Goal: Task Accomplishment & Management: Use online tool/utility

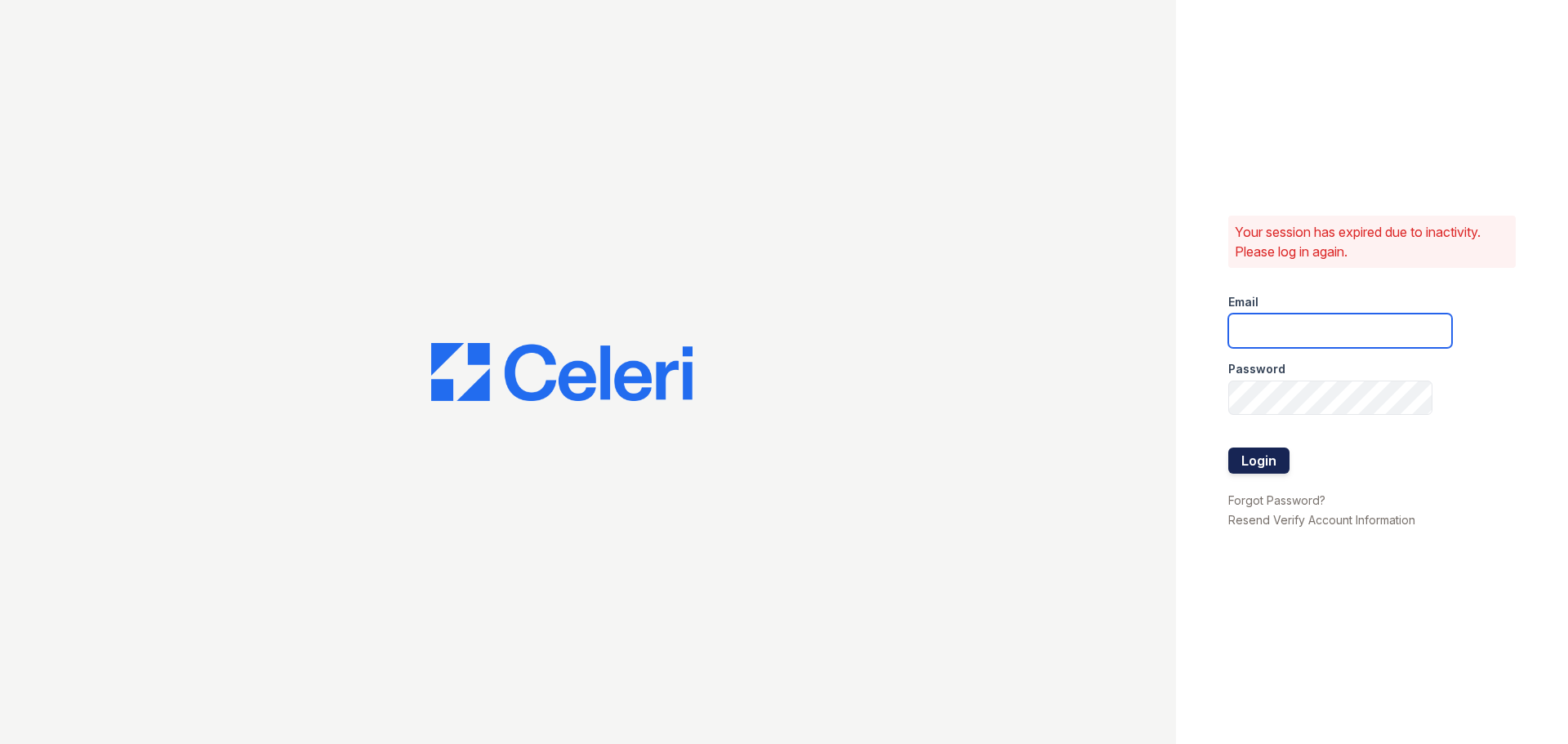
type input "jlaird@rushmoremgmt.com"
click at [1265, 459] on button "Login" at bounding box center [1259, 460] width 61 height 26
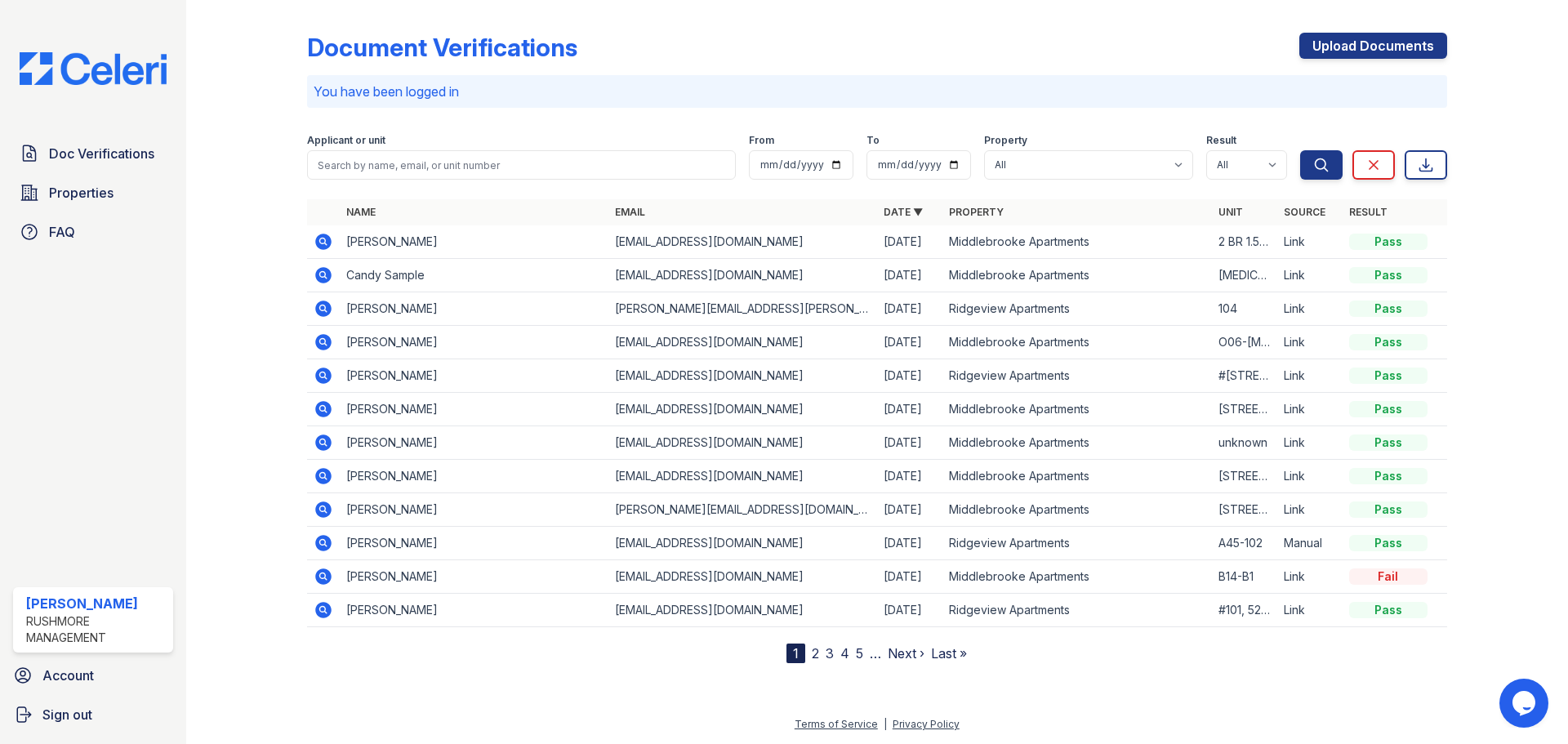
click at [323, 574] on icon at bounding box center [322, 575] width 4 height 4
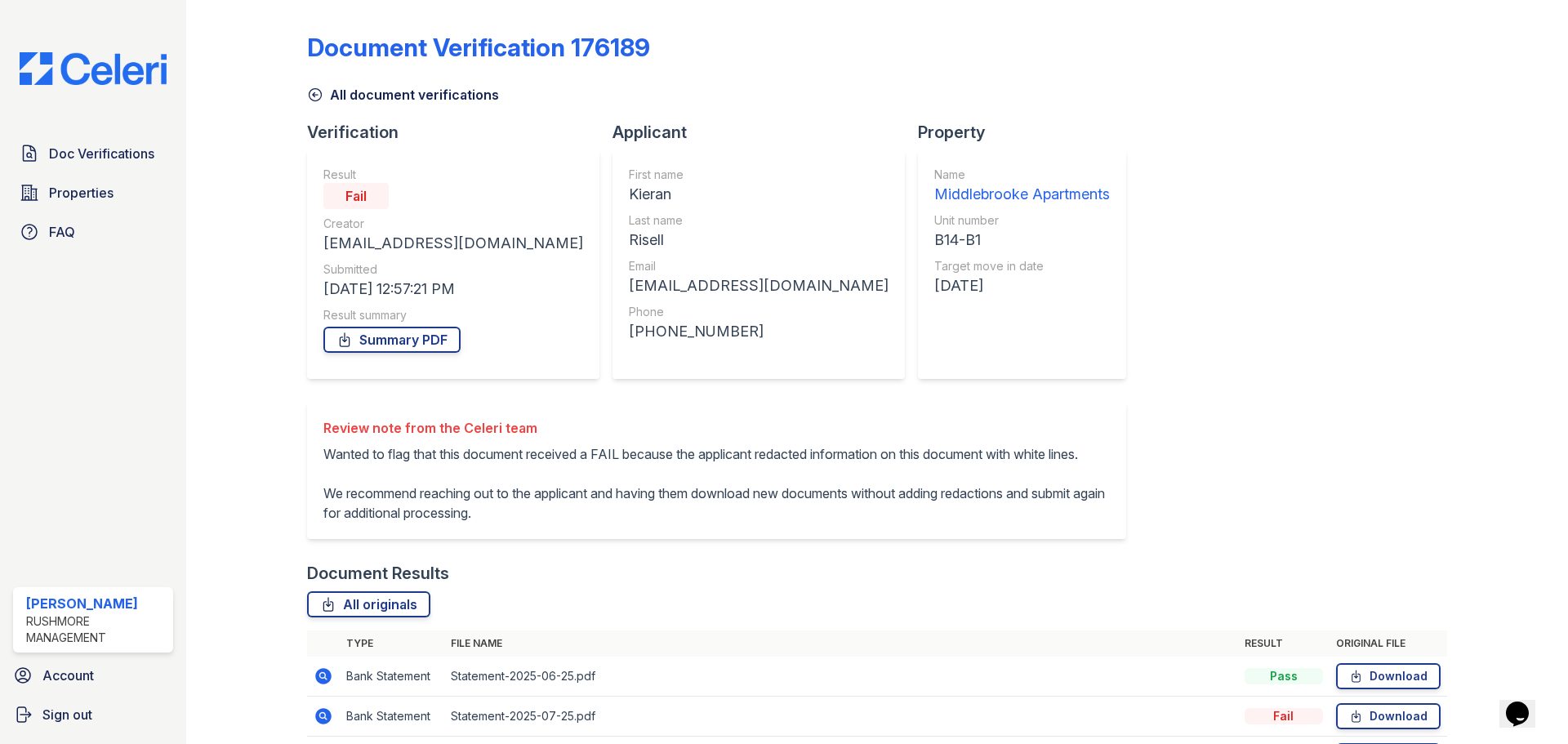
scroll to position [245, 0]
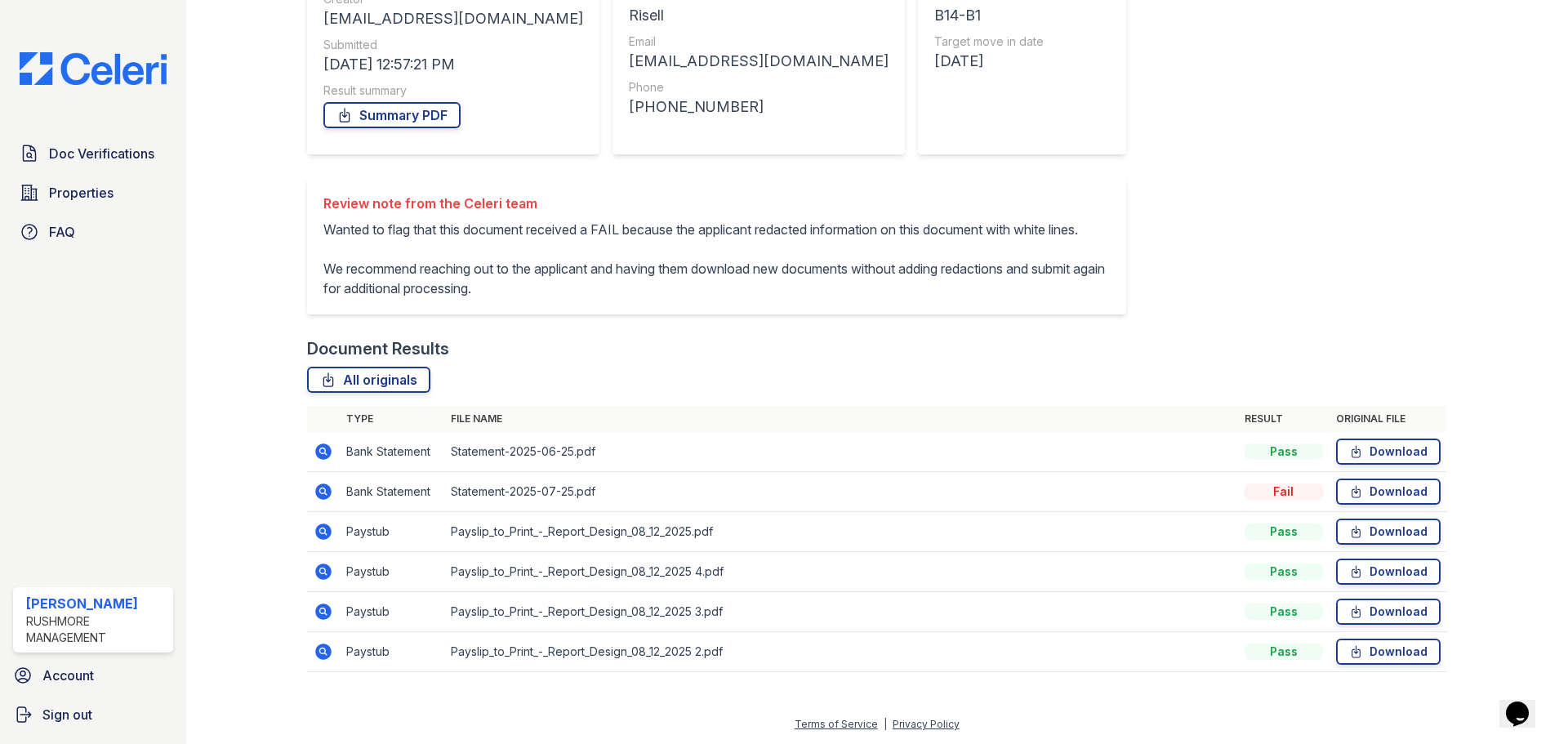
click at [86, 62] on img at bounding box center [93, 69] width 173 height 32
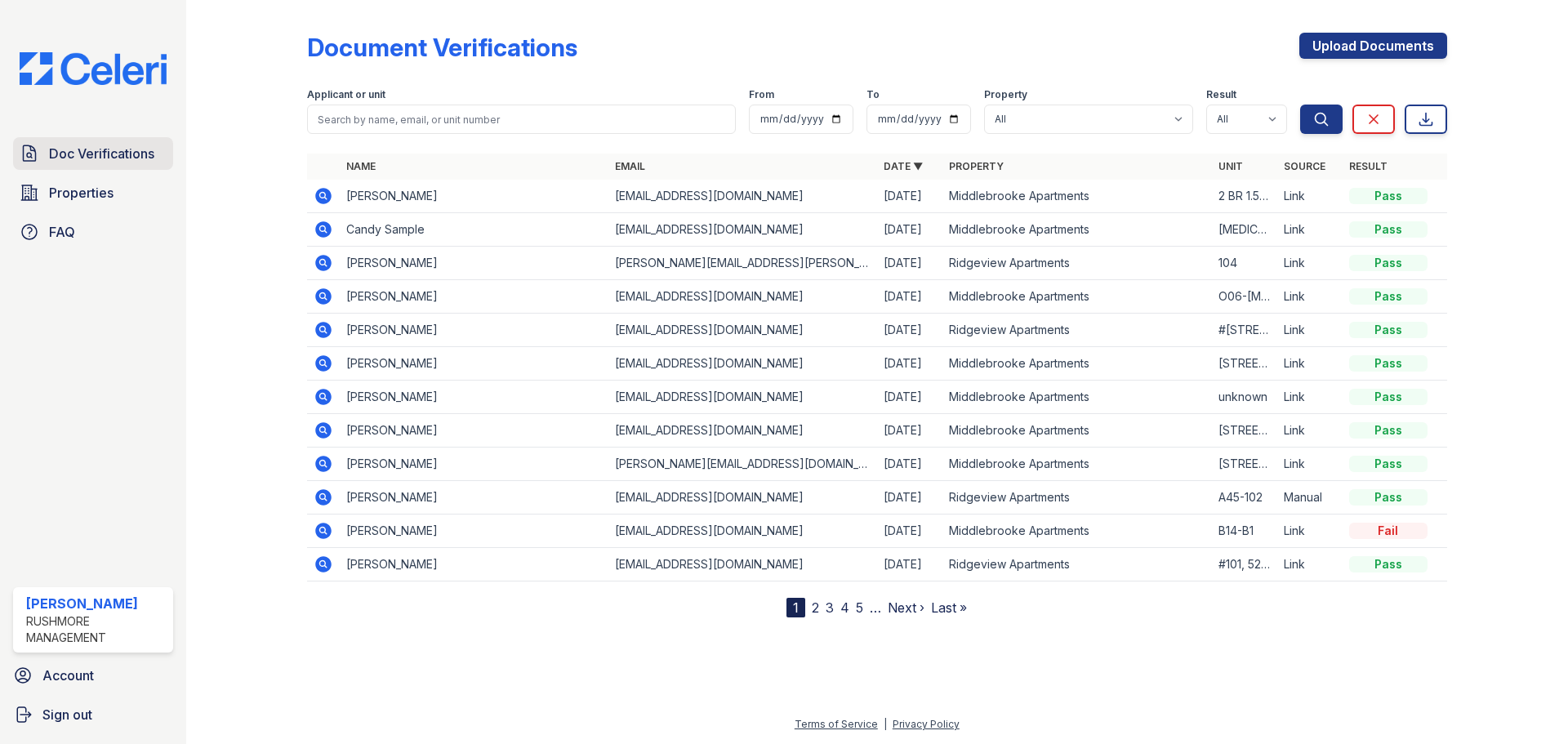
click at [64, 148] on span "Doc Verifications" at bounding box center [102, 153] width 105 height 20
click at [53, 192] on span "Properties" at bounding box center [81, 193] width 65 height 20
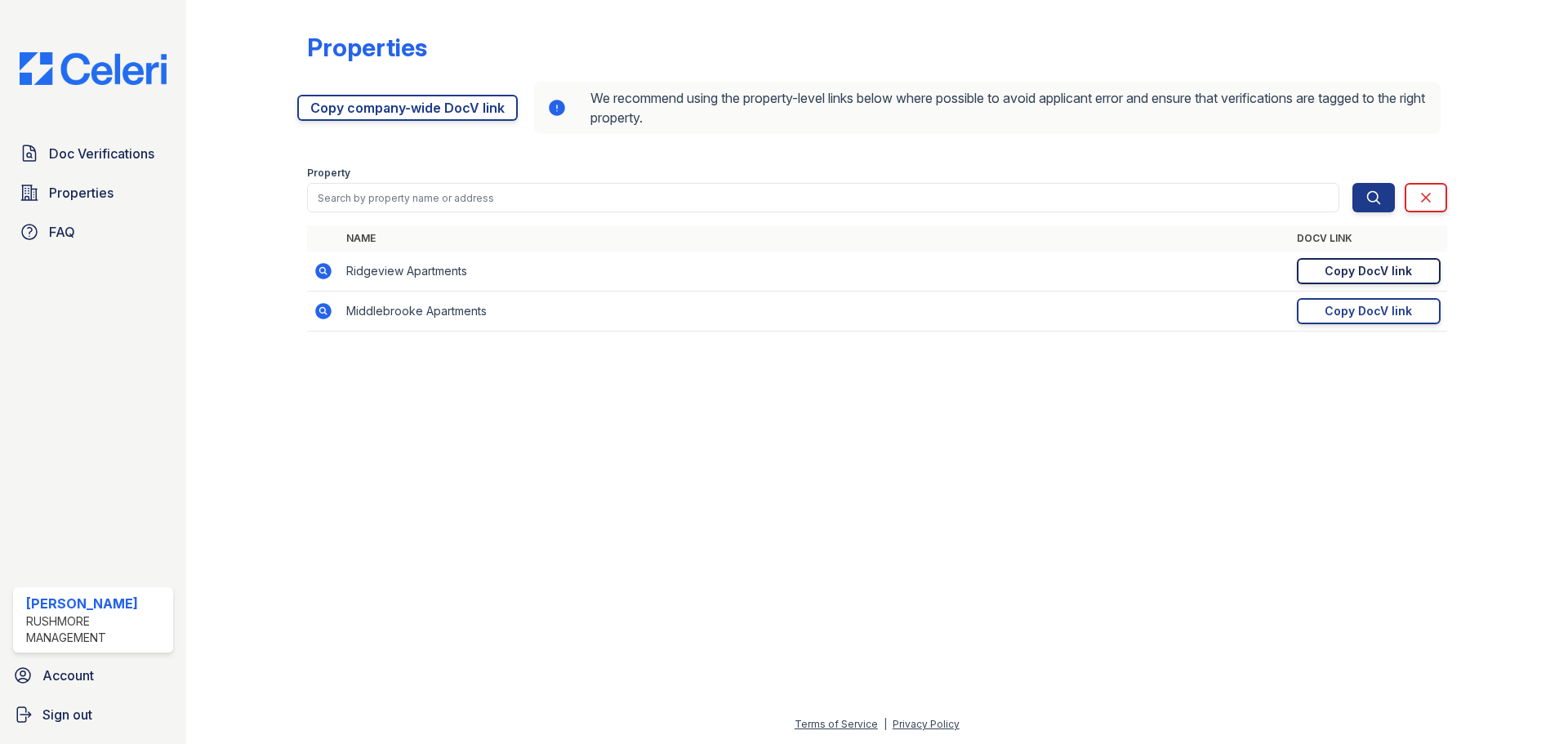
click at [1365, 268] on div "Copy DocV link" at bounding box center [1368, 271] width 87 height 16
